Goal: Information Seeking & Learning: Learn about a topic

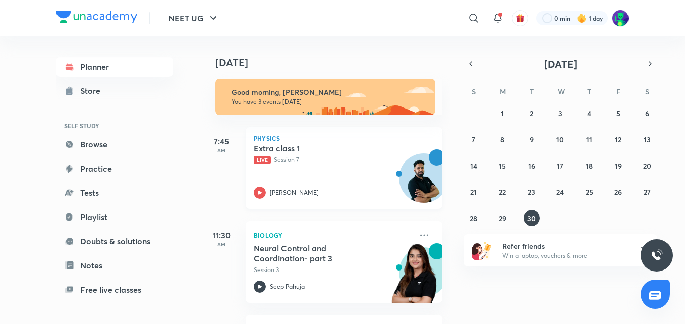
click at [285, 147] on h5 "Extra class 1" at bounding box center [317, 148] width 126 height 10
